Goal: Browse casually: Explore the website without a specific task or goal

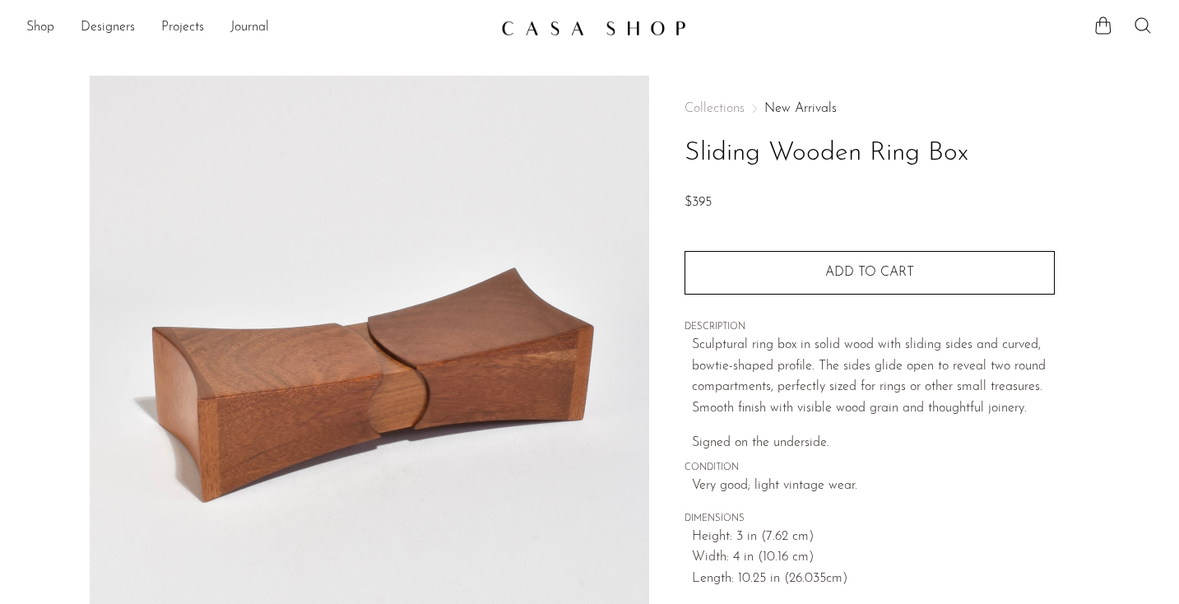
scroll to position [467, 0]
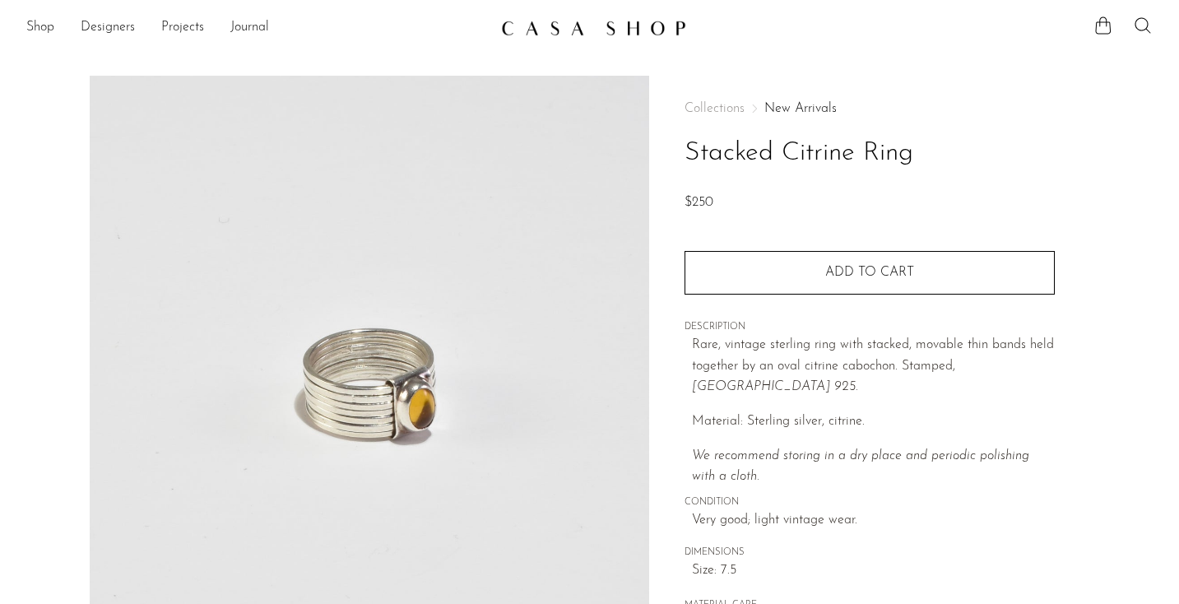
scroll to position [283, 0]
